Goal: Information Seeking & Learning: Learn about a topic

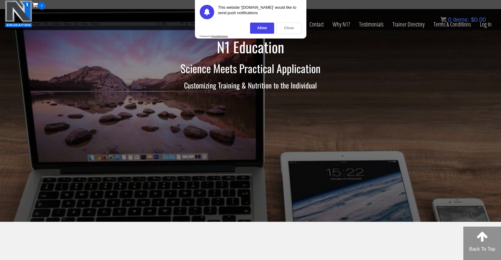
click at [292, 31] on div "Close" at bounding box center [289, 28] width 25 height 11
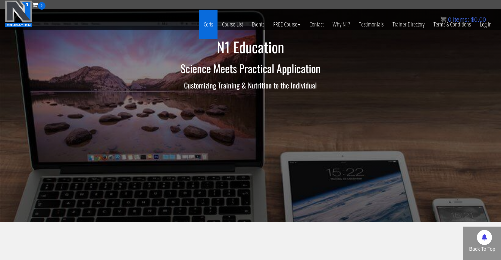
click at [206, 22] on link "Certs" at bounding box center [208, 25] width 18 height 30
click at [209, 24] on link "Certs" at bounding box center [208, 25] width 18 height 30
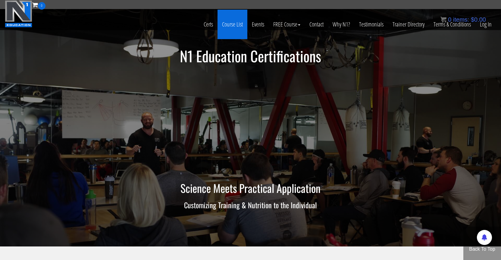
click at [228, 23] on link "Course List" at bounding box center [233, 25] width 30 height 30
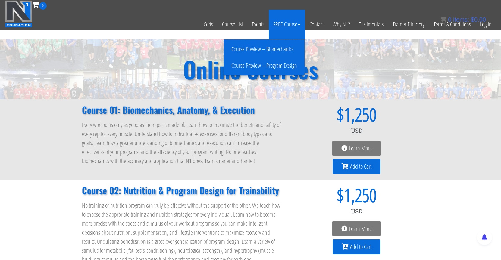
click at [293, 27] on link "FREE Course" at bounding box center [287, 25] width 36 height 30
click at [274, 65] on link "Course Preview – Program Design" at bounding box center [264, 66] width 78 height 11
